Goal: Transaction & Acquisition: Purchase product/service

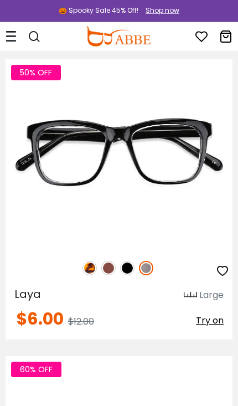
scroll to position [108, 0]
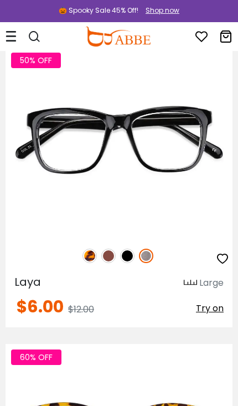
click at [108, 250] on img at bounding box center [108, 255] width 14 height 14
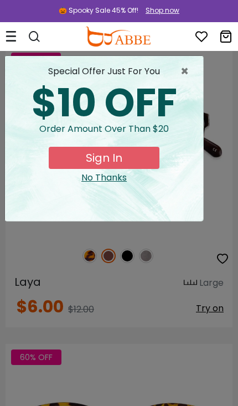
click at [136, 155] on button "Sign In" at bounding box center [104, 158] width 111 height 22
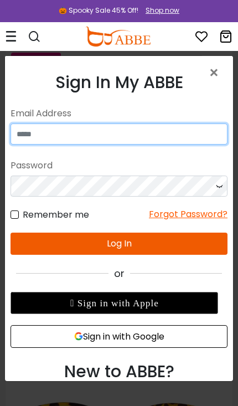
click at [118, 130] on input "email" at bounding box center [119, 133] width 217 height 21
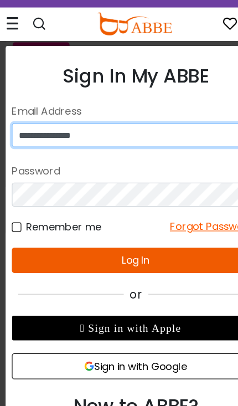
type input "**********"
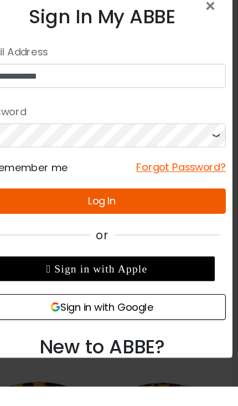
click at [186, 117] on icon at bounding box center [186, 116] width 11 height 21
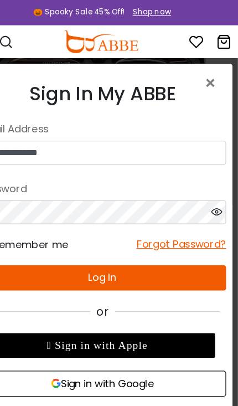
scroll to position [176, 0]
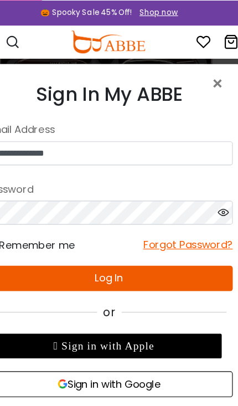
click at [197, 193] on icon at bounding box center [193, 193] width 11 height 21
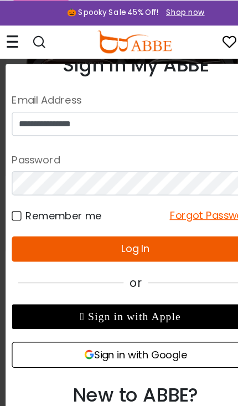
scroll to position [25, 0]
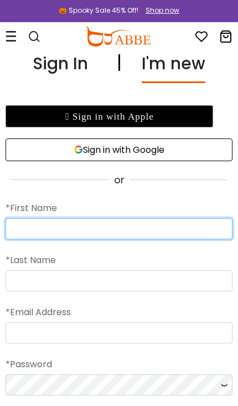
click at [120, 227] on input "text" at bounding box center [119, 228] width 227 height 21
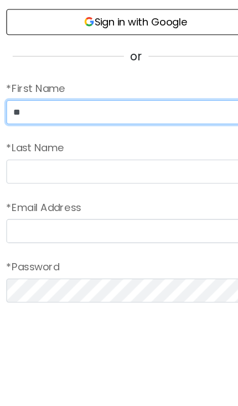
type input "**"
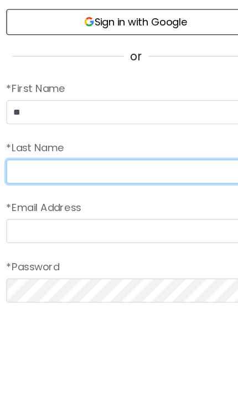
click at [100, 270] on input "text" at bounding box center [119, 280] width 227 height 21
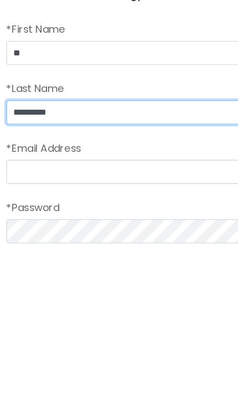
type input "*********"
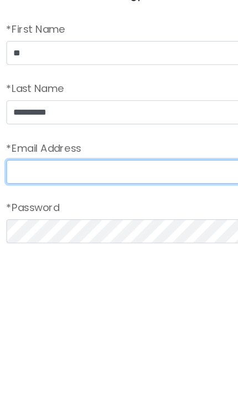
click at [115, 322] on input "email" at bounding box center [119, 332] width 227 height 21
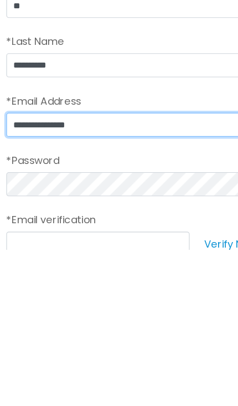
click at [42, 286] on input "**********" at bounding box center [119, 296] width 227 height 21
type input "**********"
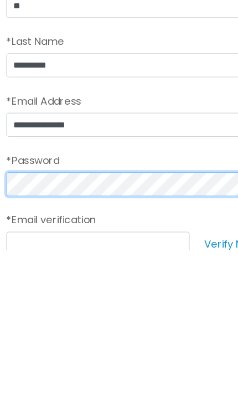
scroll to position [88, 0]
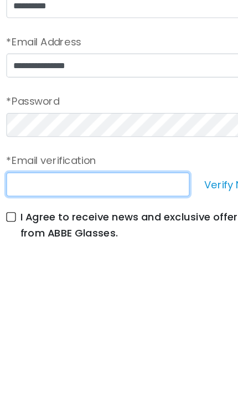
click at [114, 338] on input "text" at bounding box center [86, 348] width 160 height 21
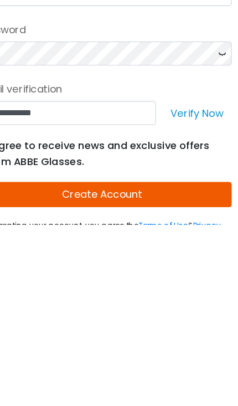
click at [183, 297] on button "Verify Now" at bounding box center [202, 307] width 61 height 21
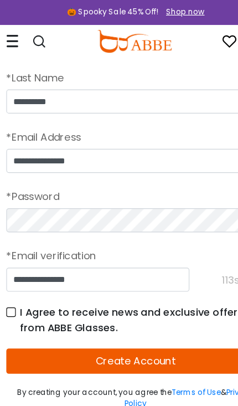
scroll to position [191, 0]
click at [146, 315] on button "Create Account" at bounding box center [119, 316] width 227 height 22
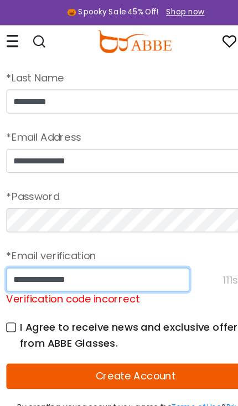
click at [119, 246] on input "**********" at bounding box center [86, 245] width 160 height 21
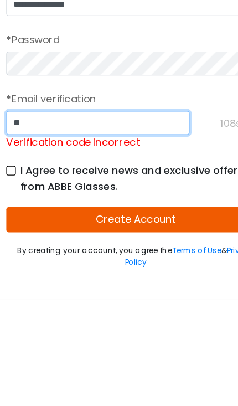
type input "*"
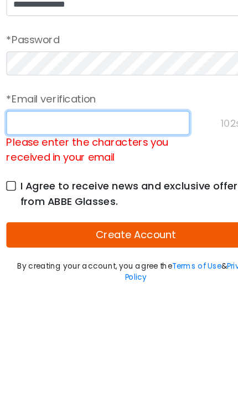
scroll to position [329, 0]
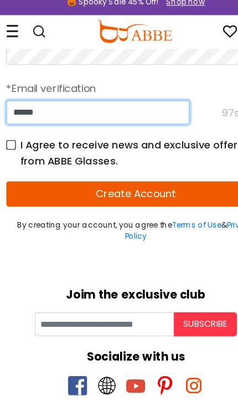
type input "******"
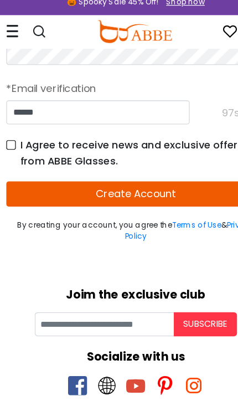
click at [154, 172] on button "Create Account" at bounding box center [119, 179] width 227 height 22
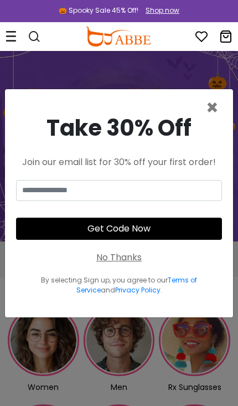
click at [216, 122] on span "×" at bounding box center [212, 107] width 13 height 28
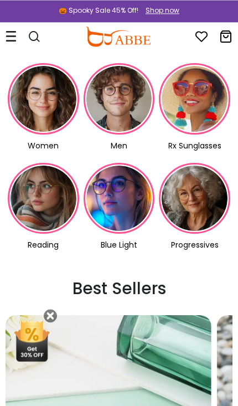
scroll to position [242, 0]
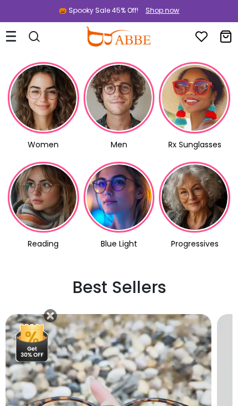
click at [45, 107] on img at bounding box center [43, 97] width 71 height 71
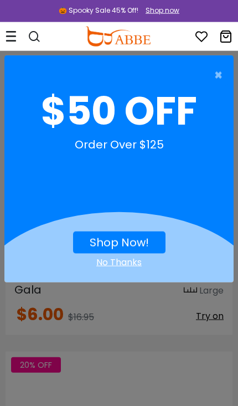
scroll to position [642, 0]
click at [218, 74] on span "×" at bounding box center [221, 75] width 14 height 22
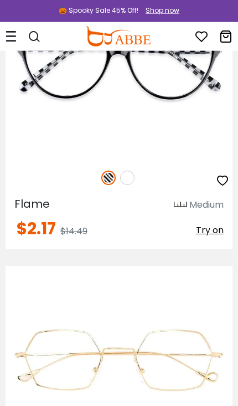
scroll to position [10688, 0]
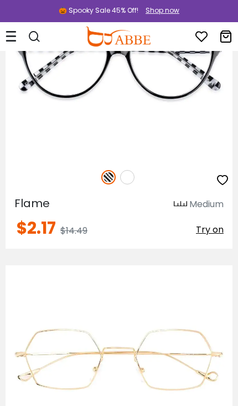
click at [0, 0] on img at bounding box center [0, 0] width 0 height 0
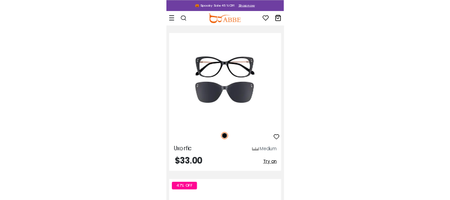
scroll to position [8103, 0]
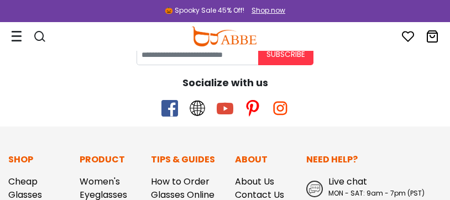
click at [237, 40] on img at bounding box center [223, 37] width 65 height 20
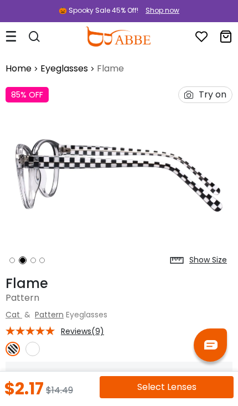
click at [207, 258] on div "Show Size" at bounding box center [208, 260] width 38 height 12
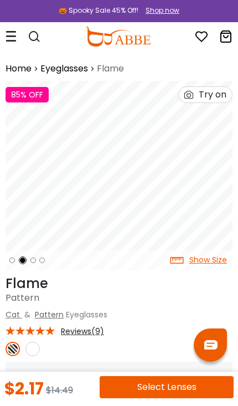
click at [180, 259] on icon at bounding box center [179, 260] width 19 height 20
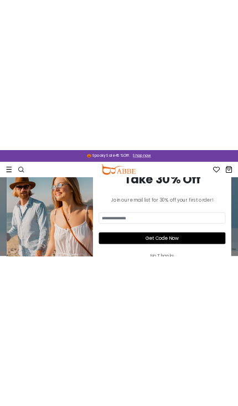
scroll to position [22, 0]
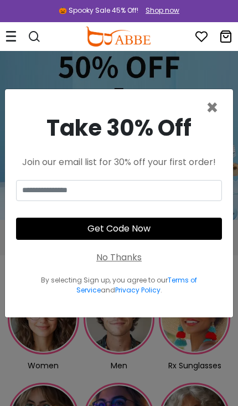
click at [216, 122] on span "×" at bounding box center [212, 107] width 13 height 28
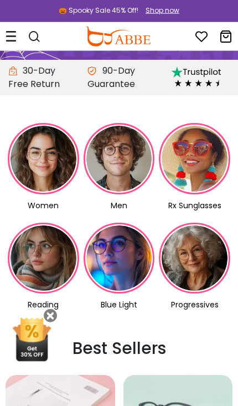
scroll to position [182, 0]
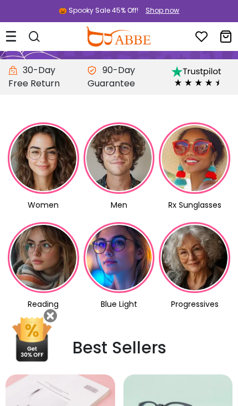
click at [40, 160] on img at bounding box center [43, 157] width 71 height 71
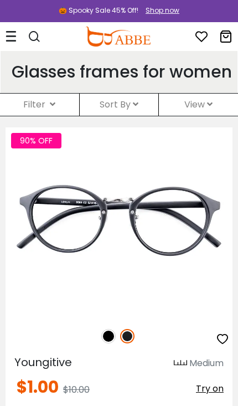
click at [64, 116] on div "Filter ( )" at bounding box center [39, 104] width 79 height 22
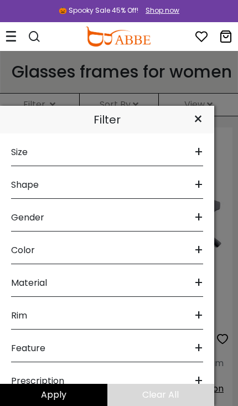
click at [203, 158] on div "Size + Extra-Large (141+mm) Large (133-140mm) Medium (126-132mm) Small (119-125…" at bounding box center [107, 269] width 214 height 272
click at [198, 150] on span "+" at bounding box center [198, 152] width 9 height 27
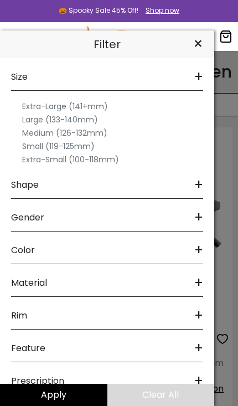
click at [106, 132] on label "Medium (126-132mm)" at bounding box center [64, 132] width 85 height 13
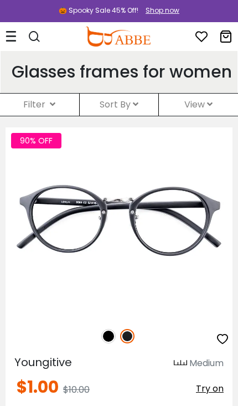
click at [55, 116] on div "Filter ( )" at bounding box center [39, 104] width 79 height 22
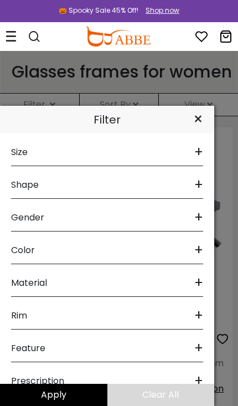
click at [204, 185] on div "Size + Extra-Large (141+mm) Large (133-140mm) Medium (126-132mm) Small (119-125…" at bounding box center [107, 269] width 214 height 272
click at [204, 251] on div "Size + Extra-Large (141+mm) Large (133-140mm) Medium (126-132mm) Small (119-125…" at bounding box center [107, 269] width 214 height 272
click at [200, 250] on span "+" at bounding box center [198, 250] width 9 height 27
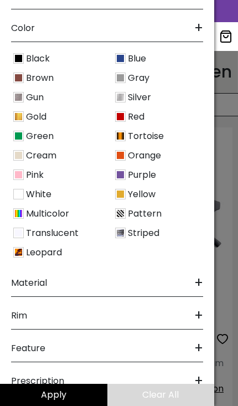
click at [202, 250] on div "Black Blue Brown Gray Gun Silver Gold Red Green Tortoise Cream" at bounding box center [107, 157] width 203 height 213
click at [23, 117] on img at bounding box center [18, 116] width 11 height 11
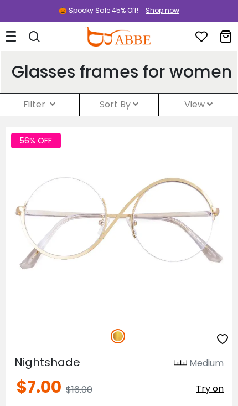
click at [56, 116] on div "Filter ( )" at bounding box center [39, 104] width 79 height 22
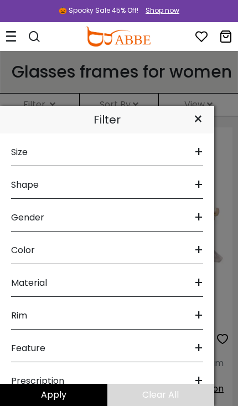
click at [166, 248] on div "Color +" at bounding box center [107, 247] width 192 height 33
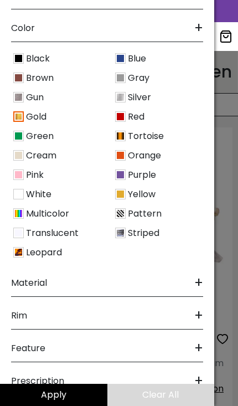
click at [22, 114] on img at bounding box center [18, 116] width 11 height 11
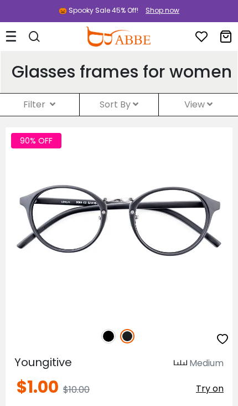
click at [60, 116] on div "Filter ( )" at bounding box center [39, 104] width 79 height 22
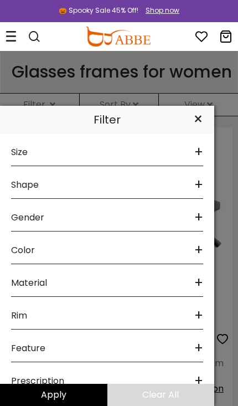
click at [164, 251] on div "Color +" at bounding box center [107, 247] width 192 height 33
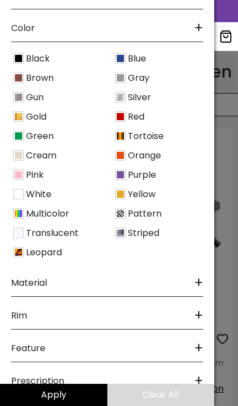
click at [154, 195] on span "Yellow" at bounding box center [142, 194] width 28 height 13
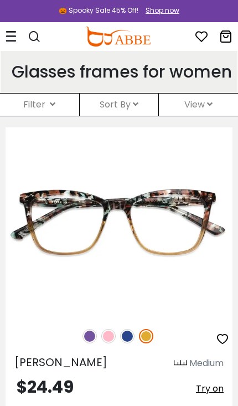
click at [59, 116] on div "Filter ( )" at bounding box center [39, 104] width 79 height 22
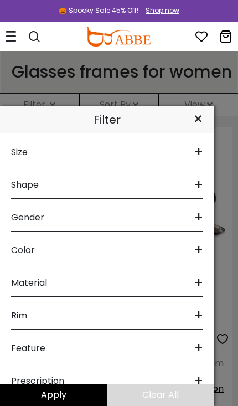
click at [147, 247] on div "Color +" at bounding box center [107, 247] width 192 height 33
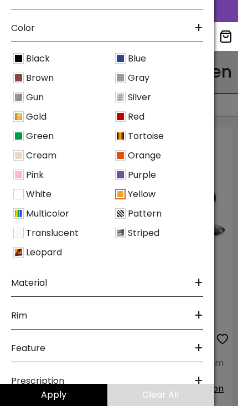
click at [133, 194] on span "Yellow" at bounding box center [142, 194] width 28 height 13
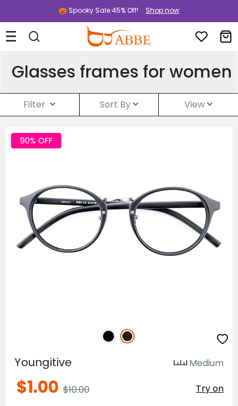
click at [82, 116] on div "Sort By Relevance New Arrivals Best Sellers Prices High To Low Prices Low To Hi…" at bounding box center [119, 104] width 79 height 22
click at [60, 116] on div "Filter ( )" at bounding box center [39, 104] width 79 height 22
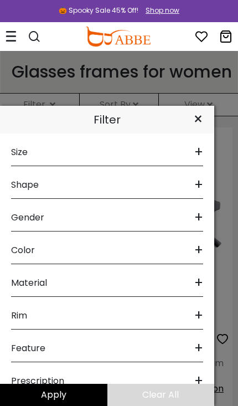
click at [199, 249] on span "+" at bounding box center [198, 250] width 9 height 27
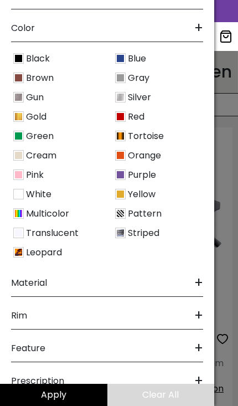
click at [125, 171] on img at bounding box center [120, 174] width 11 height 11
click at [233, 185] on div at bounding box center [119, 203] width 238 height 406
click at [225, 184] on div at bounding box center [119, 203] width 238 height 406
click at [85, 393] on button "Apply" at bounding box center [53, 394] width 107 height 22
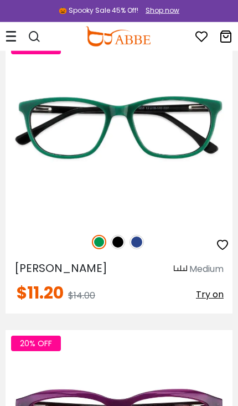
scroll to position [960, 0]
click at [121, 249] on img at bounding box center [118, 242] width 14 height 14
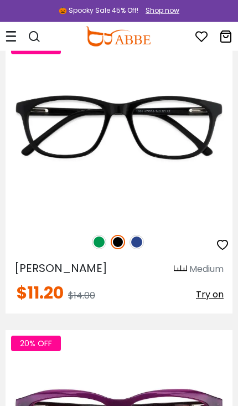
click at [149, 253] on div "20% OFF" at bounding box center [119, 241] width 227 height 23
click at [139, 249] on img at bounding box center [136, 242] width 14 height 14
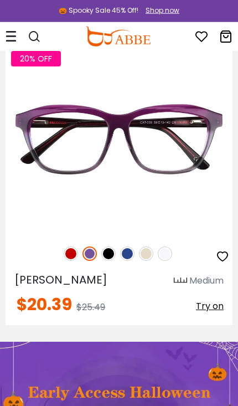
scroll to position [1246, 0]
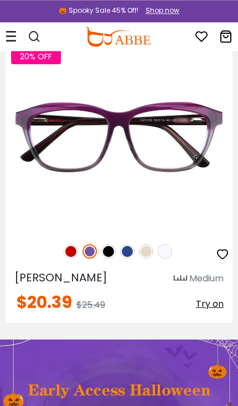
click at [223, 261] on icon "button" at bounding box center [222, 253] width 13 height 13
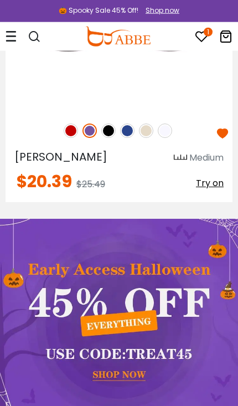
click at [215, 189] on span "Try on" at bounding box center [210, 182] width 28 height 13
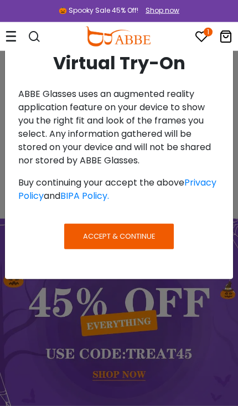
scroll to position [1367, 0]
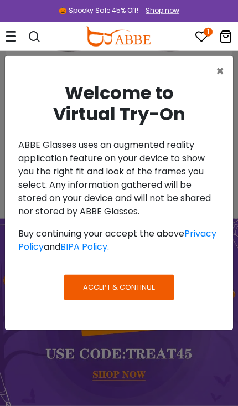
click at [161, 283] on button "Accept & Continue" at bounding box center [119, 286] width 110 height 25
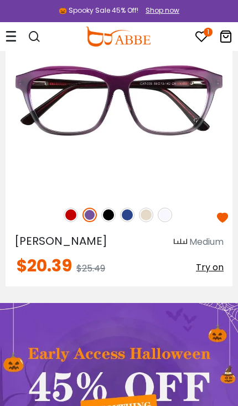
scroll to position [1280, 0]
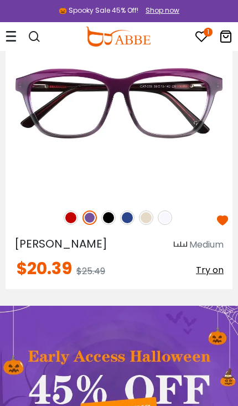
click at [212, 276] on span "Try on" at bounding box center [210, 269] width 28 height 13
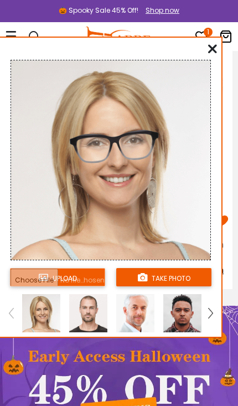
click at [91, 273] on input "file" at bounding box center [57, 277] width 95 height 18
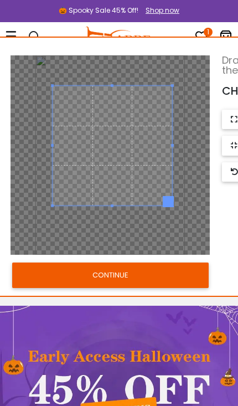
click at [169, 277] on button "CONTINUE" at bounding box center [110, 274] width 196 height 25
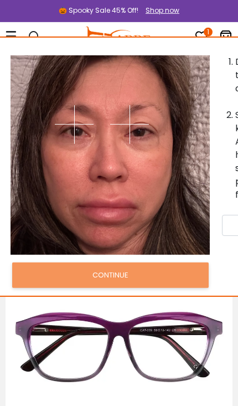
scroll to position [1032, 0]
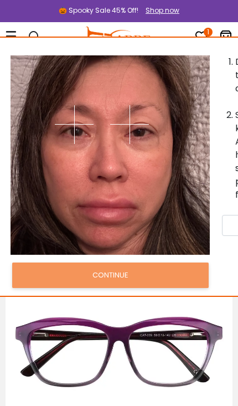
click at [138, 130] on img at bounding box center [129, 124] width 39 height 39
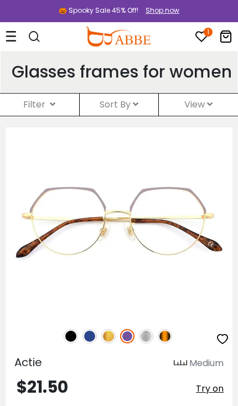
click at [56, 116] on div "Filter ( )" at bounding box center [39, 104] width 79 height 22
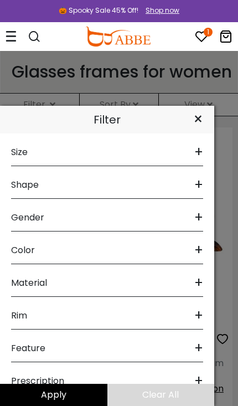
click at [200, 283] on span "+" at bounding box center [198, 282] width 9 height 27
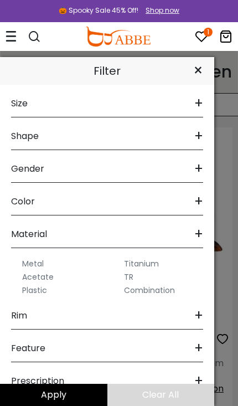
click at [51, 277] on label "Acetate" at bounding box center [38, 276] width 32 height 13
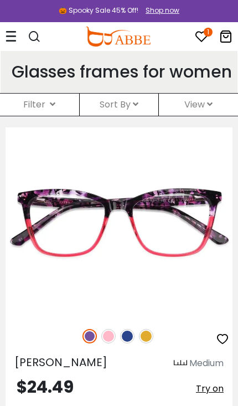
click at [59, 116] on div "Filter ( )" at bounding box center [39, 104] width 79 height 22
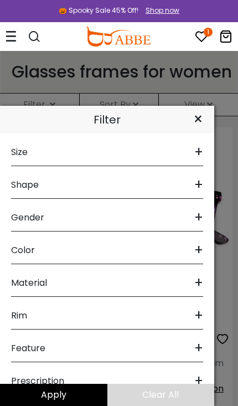
click at [139, 272] on div "Material +" at bounding box center [107, 280] width 192 height 33
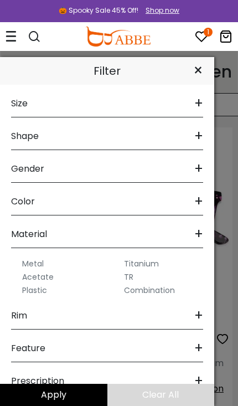
click at [44, 290] on label "Plastic" at bounding box center [34, 289] width 25 height 13
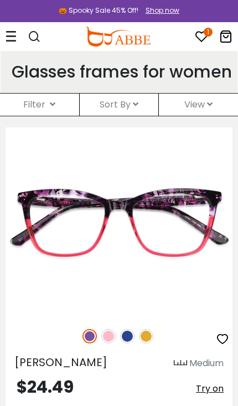
click at [61, 116] on div "Filter ( )" at bounding box center [39, 104] width 79 height 22
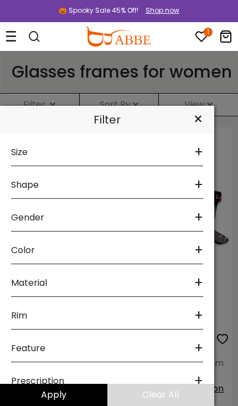
click at [127, 278] on div "Material +" at bounding box center [107, 280] width 192 height 33
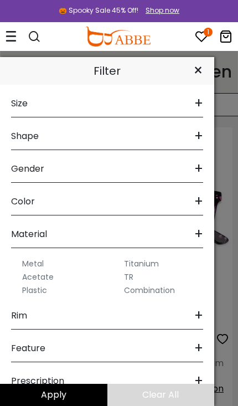
click at [132, 274] on label "TR" at bounding box center [128, 276] width 9 height 13
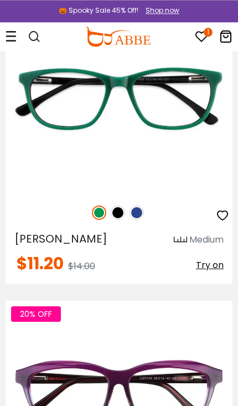
scroll to position [397, 0]
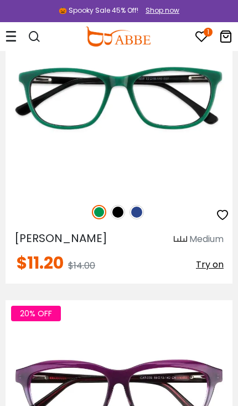
click at [140, 219] on img at bounding box center [136, 212] width 14 height 14
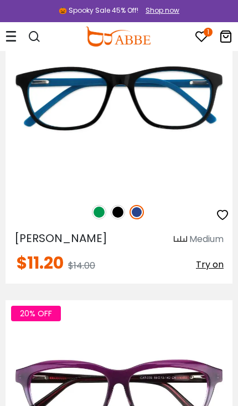
click at [96, 219] on img at bounding box center [99, 212] width 14 height 14
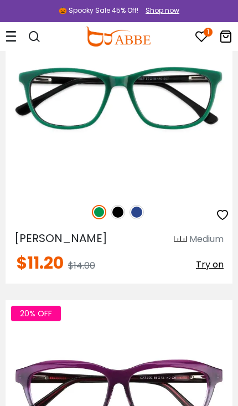
click at [225, 221] on icon "button" at bounding box center [222, 214] width 13 height 13
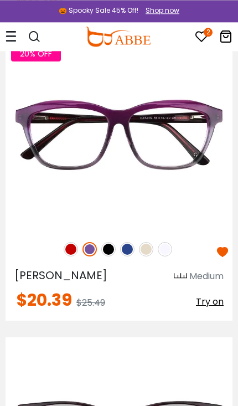
scroll to position [656, 0]
click at [152, 256] on img at bounding box center [146, 249] width 14 height 14
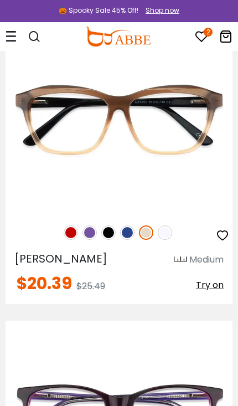
scroll to position [686, 0]
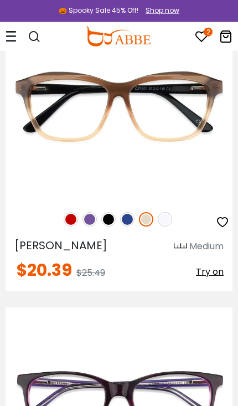
click at [170, 226] on img at bounding box center [165, 219] width 14 height 14
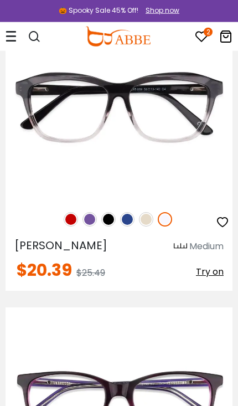
click at [126, 226] on img at bounding box center [127, 219] width 14 height 14
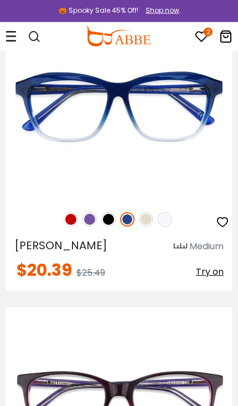
click at [91, 226] on img at bounding box center [89, 219] width 14 height 14
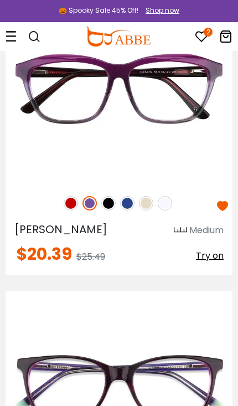
scroll to position [707, 0]
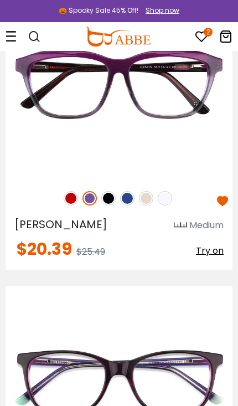
click at [216, 257] on span "Try on" at bounding box center [210, 250] width 28 height 13
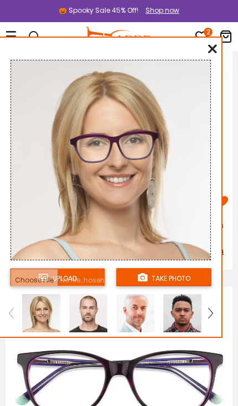
click at [210, 311] on img at bounding box center [210, 313] width 4 height 10
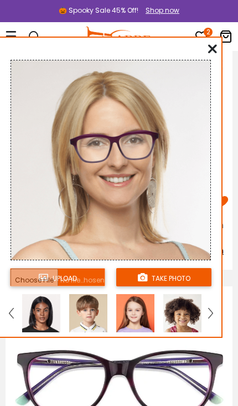
click at [211, 314] on img at bounding box center [210, 313] width 4 height 10
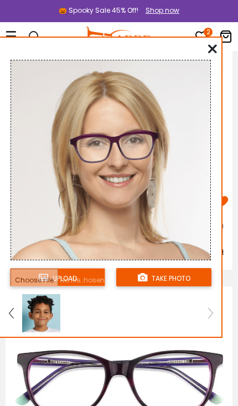
click at [211, 311] on img at bounding box center [210, 313] width 4 height 10
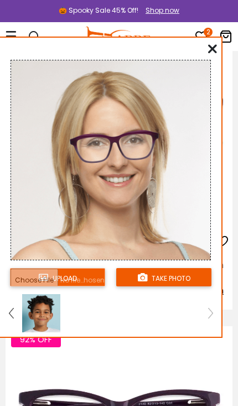
scroll to position [965, 0]
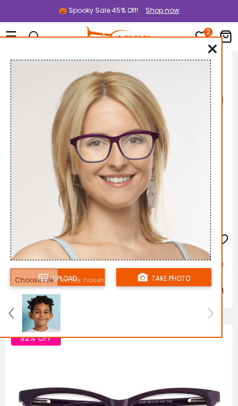
click at [216, 53] on icon at bounding box center [212, 48] width 9 height 9
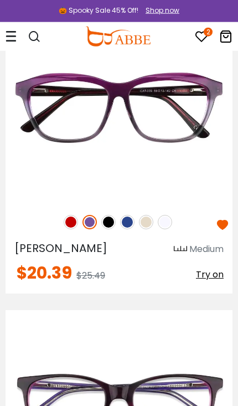
scroll to position [683, 0]
click at [0, 0] on img at bounding box center [0, 0] width 0 height 0
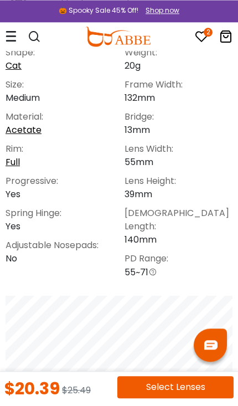
scroll to position [525, 0]
click at [192, 398] on button "Select Lenses" at bounding box center [175, 387] width 116 height 22
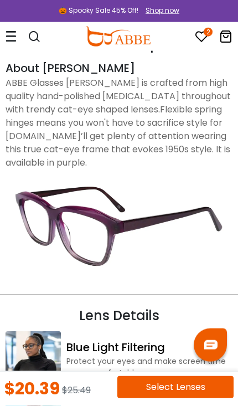
click at [188, 398] on button "Select Lenses" at bounding box center [175, 387] width 116 height 22
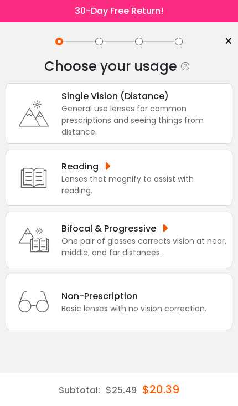
click at [206, 252] on div "One pair of glasses corrects vision at near, middle, and far distances." at bounding box center [143, 246] width 165 height 23
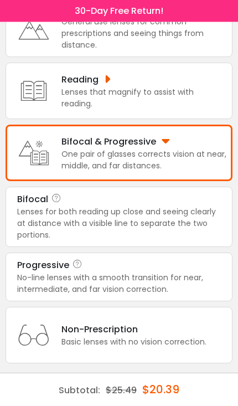
scroll to position [103, 0]
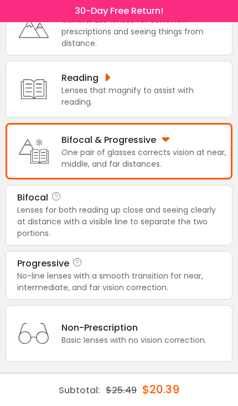
click at [205, 273] on div "No-line lenses with a smooth transition for near, intermediate, and far vision …" at bounding box center [119, 281] width 204 height 23
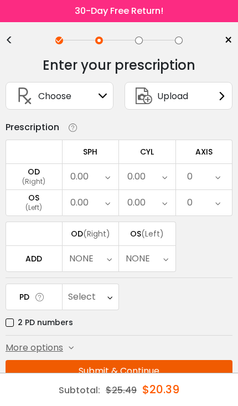
scroll to position [0, 0]
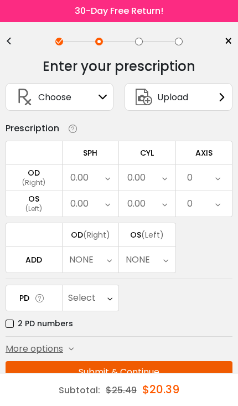
click at [220, 94] on icon at bounding box center [221, 96] width 9 height 9
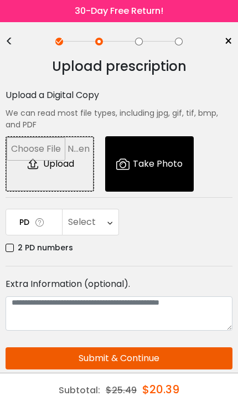
click at [65, 165] on input "file" at bounding box center [49, 164] width 87 height 54
type input "**********"
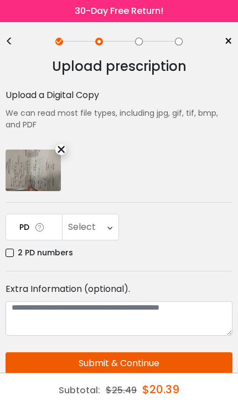
click at [112, 228] on icon at bounding box center [109, 226] width 5 height 25
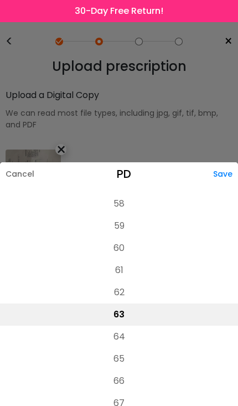
click at [139, 193] on li "58" at bounding box center [119, 204] width 238 height 22
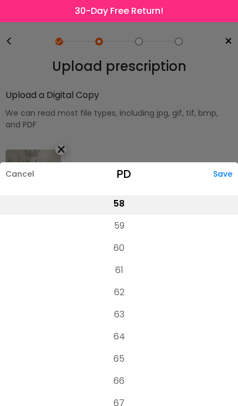
click at [227, 162] on div "Save" at bounding box center [225, 173] width 25 height 23
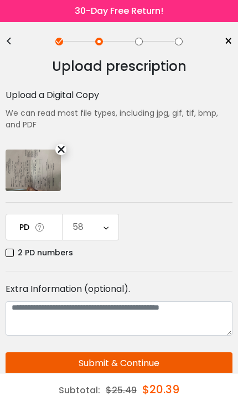
click at [201, 362] on button "Submit & Continue" at bounding box center [119, 363] width 227 height 22
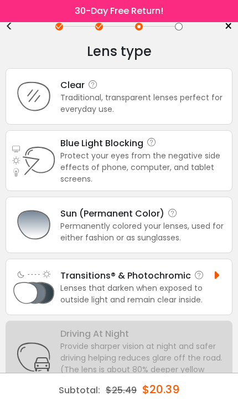
scroll to position [0, 0]
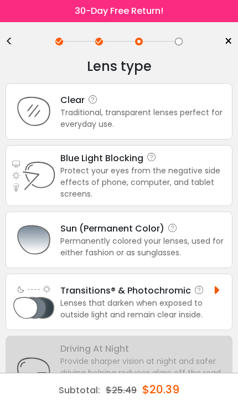
click at [201, 103] on div "Clear" at bounding box center [143, 100] width 166 height 14
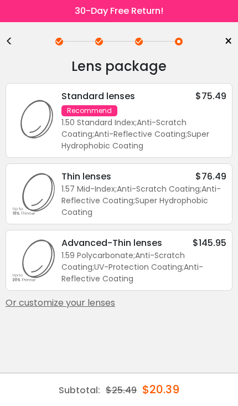
click at [98, 307] on div "Or customize your lenses" at bounding box center [119, 302] width 227 height 13
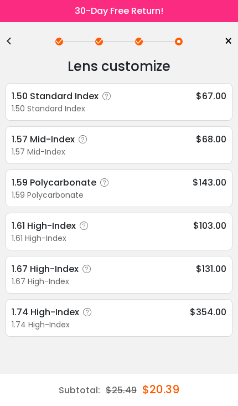
click at [89, 228] on icon at bounding box center [84, 225] width 11 height 11
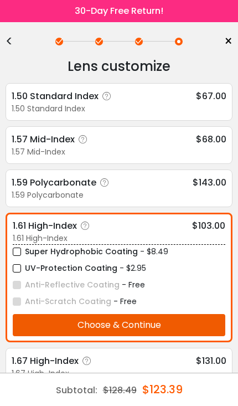
click at [21, 270] on label "UV-Protection Coating" at bounding box center [65, 268] width 105 height 14
click at [196, 326] on button "Choose & Continue" at bounding box center [119, 325] width 212 height 22
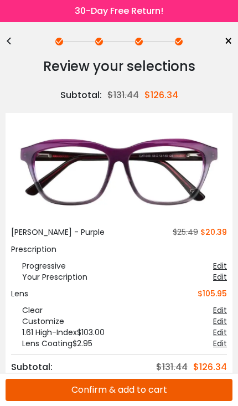
click at [222, 263] on div "Edit" at bounding box center [220, 265] width 14 height 11
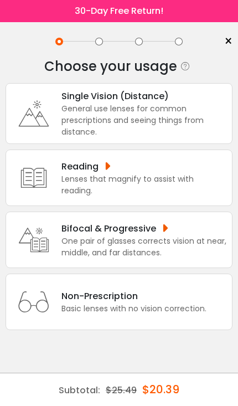
click at [205, 258] on div "One pair of glasses corrects vision at near, middle, and far distances." at bounding box center [143, 246] width 165 height 23
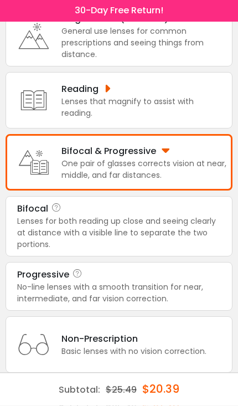
scroll to position [77, 0]
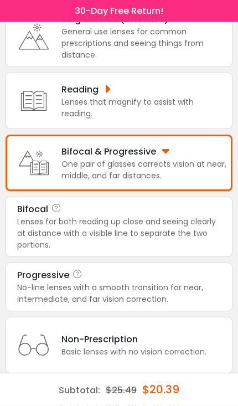
click at [202, 301] on div "No-line lenses with a smooth transition for near, intermediate, and far vision …" at bounding box center [119, 293] width 204 height 23
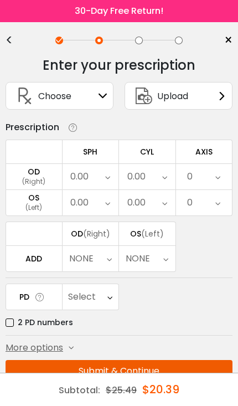
scroll to position [0, 0]
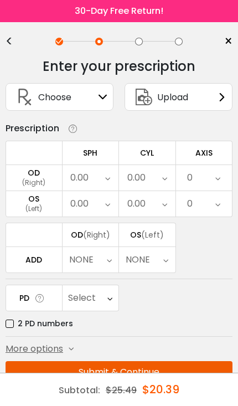
click at [230, 94] on div "Upload" at bounding box center [178, 97] width 108 height 28
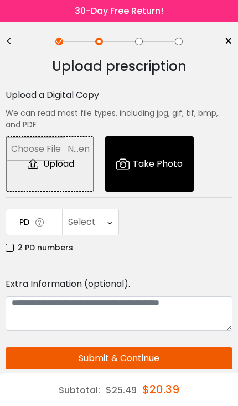
click at [70, 159] on input "file" at bounding box center [49, 164] width 87 height 54
type input "**********"
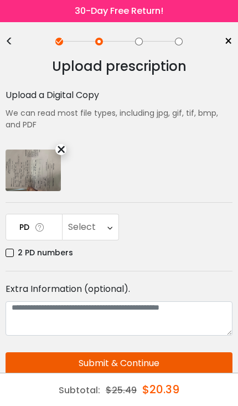
click at [106, 226] on div "Select" at bounding box center [91, 226] width 56 height 25
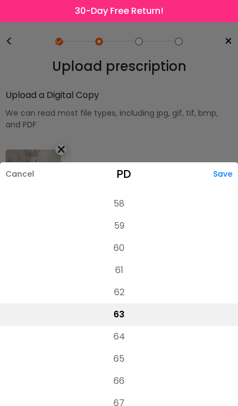
click at [143, 193] on li "58" at bounding box center [119, 204] width 238 height 22
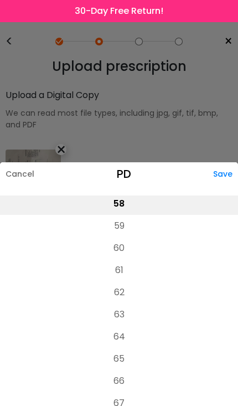
click at [228, 162] on div "Save" at bounding box center [225, 173] width 25 height 23
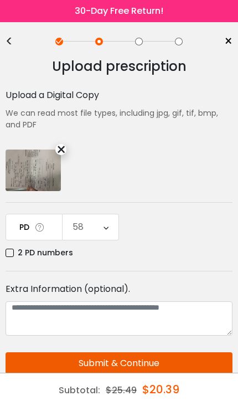
click at [188, 361] on button "Submit & Continue" at bounding box center [119, 363] width 227 height 22
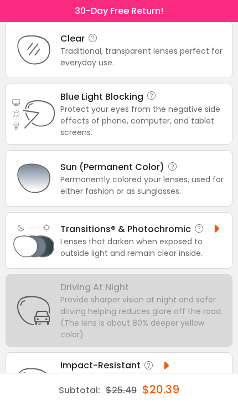
scroll to position [0, 0]
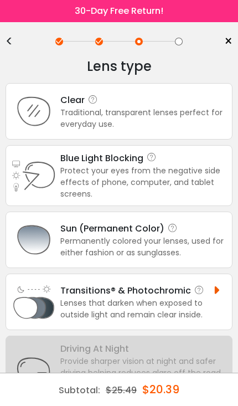
click at [179, 118] on div "Traditional, transparent lenses perfect for everyday use." at bounding box center [143, 118] width 166 height 23
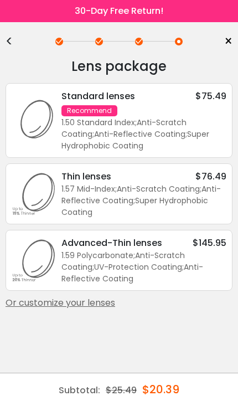
click at [107, 306] on div "Or customize your lenses" at bounding box center [119, 302] width 227 height 13
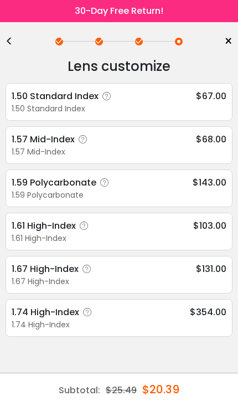
click at [88, 228] on icon at bounding box center [84, 225] width 11 height 11
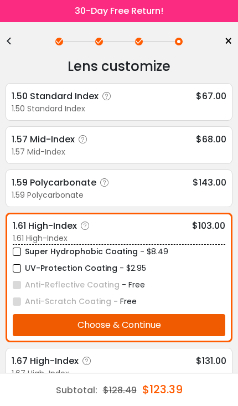
click at [19, 268] on label "UV-Protection Coating" at bounding box center [65, 268] width 105 height 14
click at [191, 324] on button "Choose & Continue" at bounding box center [119, 325] width 212 height 22
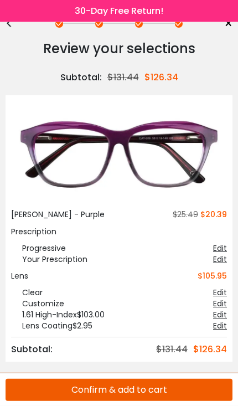
scroll to position [63, 0]
click at [188, 393] on button "Confirm & add to cart" at bounding box center [119, 389] width 227 height 22
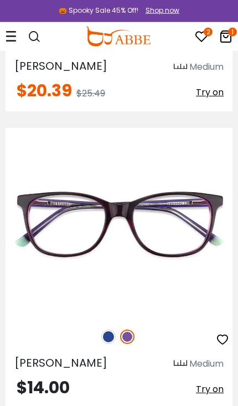
scroll to position [866, 0]
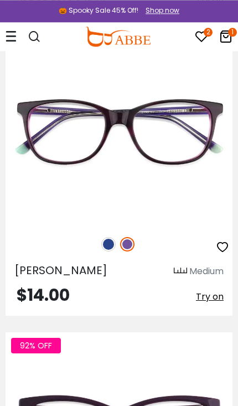
click at [226, 253] on icon "button" at bounding box center [222, 246] width 13 height 13
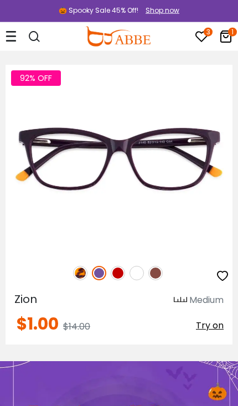
scroll to position [1226, 0]
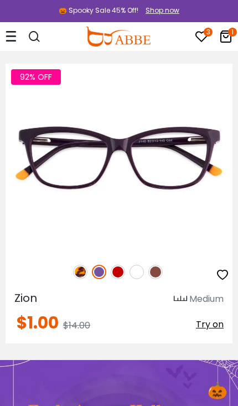
click at [225, 281] on icon "button" at bounding box center [222, 274] width 13 height 13
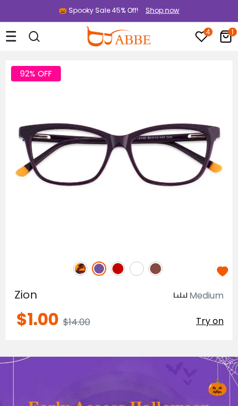
scroll to position [1231, 0]
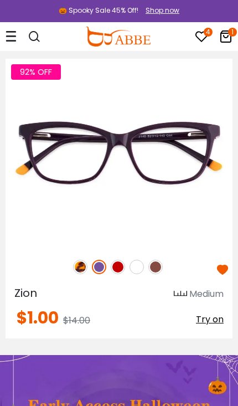
click at [0, 0] on img at bounding box center [0, 0] width 0 height 0
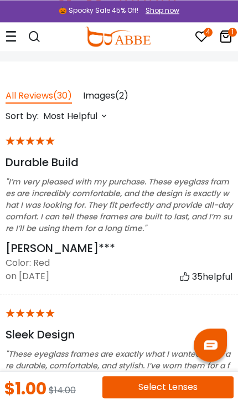
scroll to position [1771, 0]
click at [184, 398] on button "Select Lenses" at bounding box center [167, 387] width 131 height 22
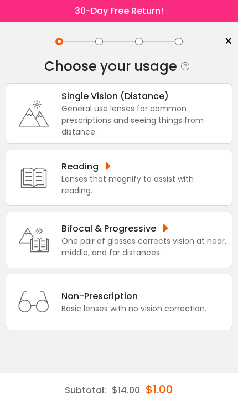
click at [199, 252] on div "One pair of glasses corrects vision at near, middle, and far distances." at bounding box center [143, 246] width 165 height 23
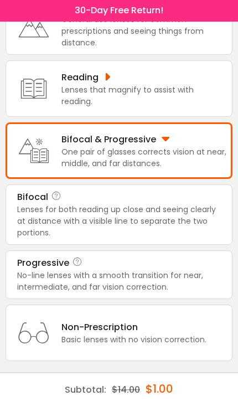
scroll to position [103, 0]
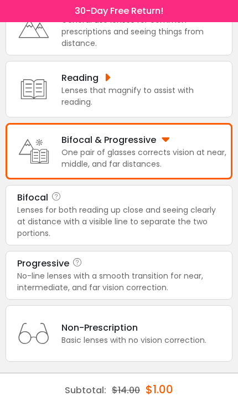
click at [199, 272] on div "No-line lenses with a smooth transition for near, intermediate, and far vision …" at bounding box center [119, 281] width 204 height 23
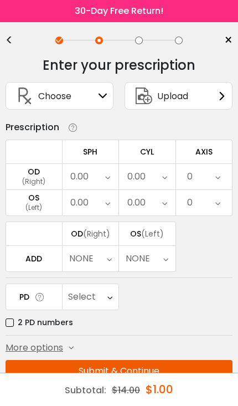
scroll to position [0, 0]
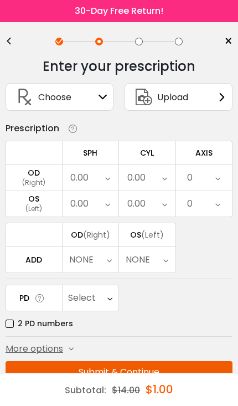
click at [101, 97] on icon at bounding box center [102, 96] width 9 height 9
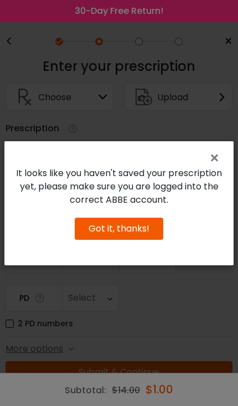
click at [222, 170] on span "×" at bounding box center [217, 158] width 16 height 24
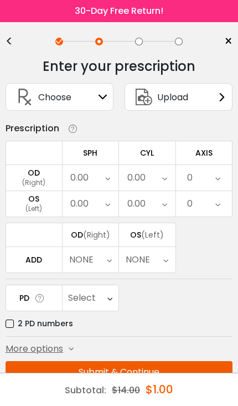
click at [221, 100] on icon at bounding box center [221, 96] width 9 height 9
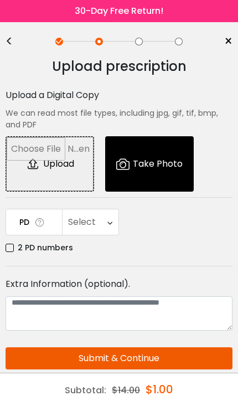
click at [65, 170] on input "file" at bounding box center [49, 164] width 87 height 54
type input "**********"
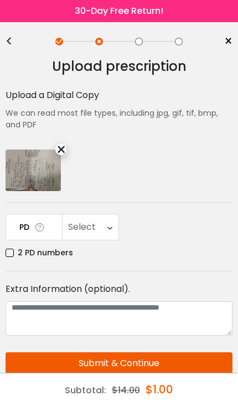
click at [111, 224] on icon at bounding box center [109, 226] width 5 height 25
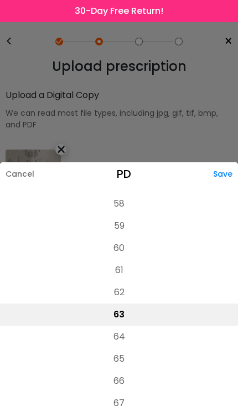
click at [147, 193] on li "58" at bounding box center [119, 204] width 238 height 22
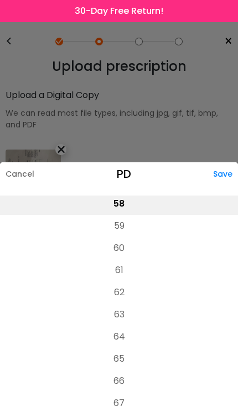
click at [228, 162] on div "Save" at bounding box center [225, 173] width 25 height 23
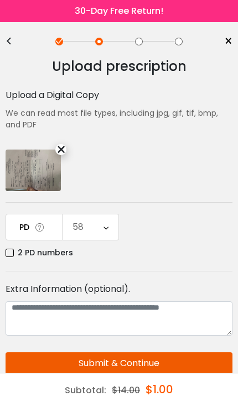
click at [186, 365] on button "Submit & Continue" at bounding box center [119, 363] width 227 height 22
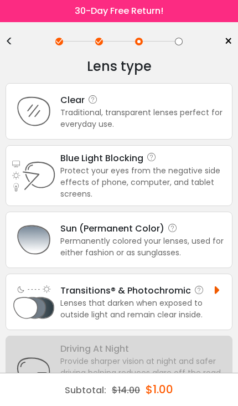
click at [205, 105] on div "Clear" at bounding box center [143, 100] width 166 height 14
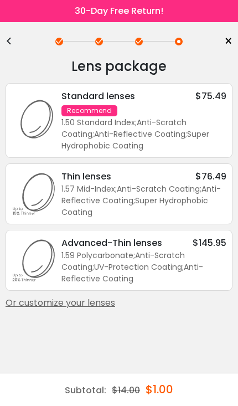
click at [107, 305] on div "Or customize your lenses" at bounding box center [119, 302] width 227 height 13
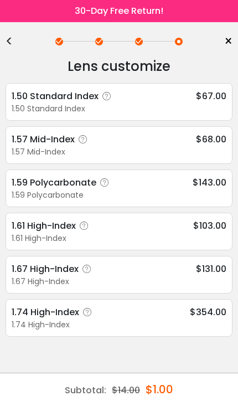
click at [220, 228] on span "$103.00" at bounding box center [209, 226] width 33 height 14
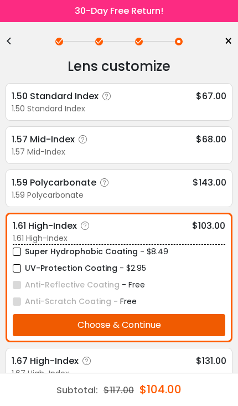
scroll to position [1, 0]
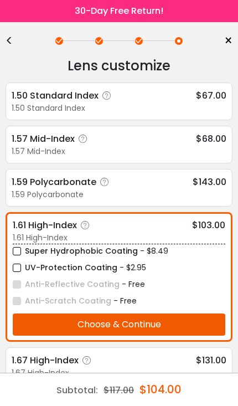
click at [21, 271] on label "UV-Protection Coating" at bounding box center [65, 268] width 105 height 14
click at [192, 328] on button "Choose & Continue" at bounding box center [119, 324] width 212 height 22
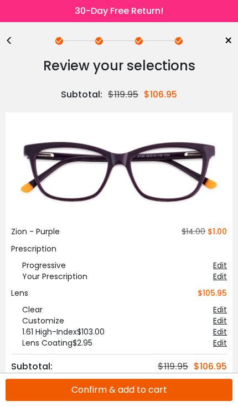
scroll to position [0, 0]
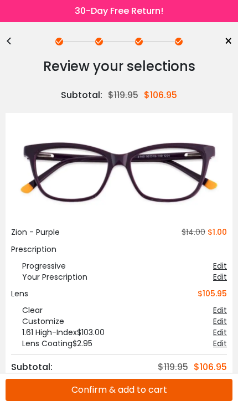
click at [199, 394] on button "Confirm & add to cart" at bounding box center [119, 389] width 227 height 22
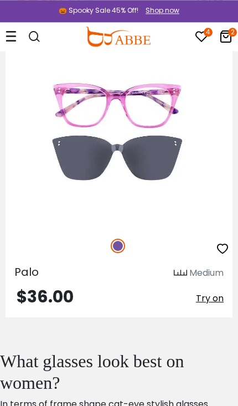
scroll to position [3803, 0]
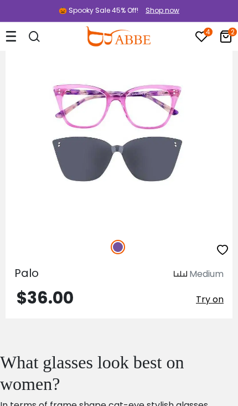
click at [232, 36] on icon "2" at bounding box center [232, 32] width 9 height 9
